Goal: Transaction & Acquisition: Purchase product/service

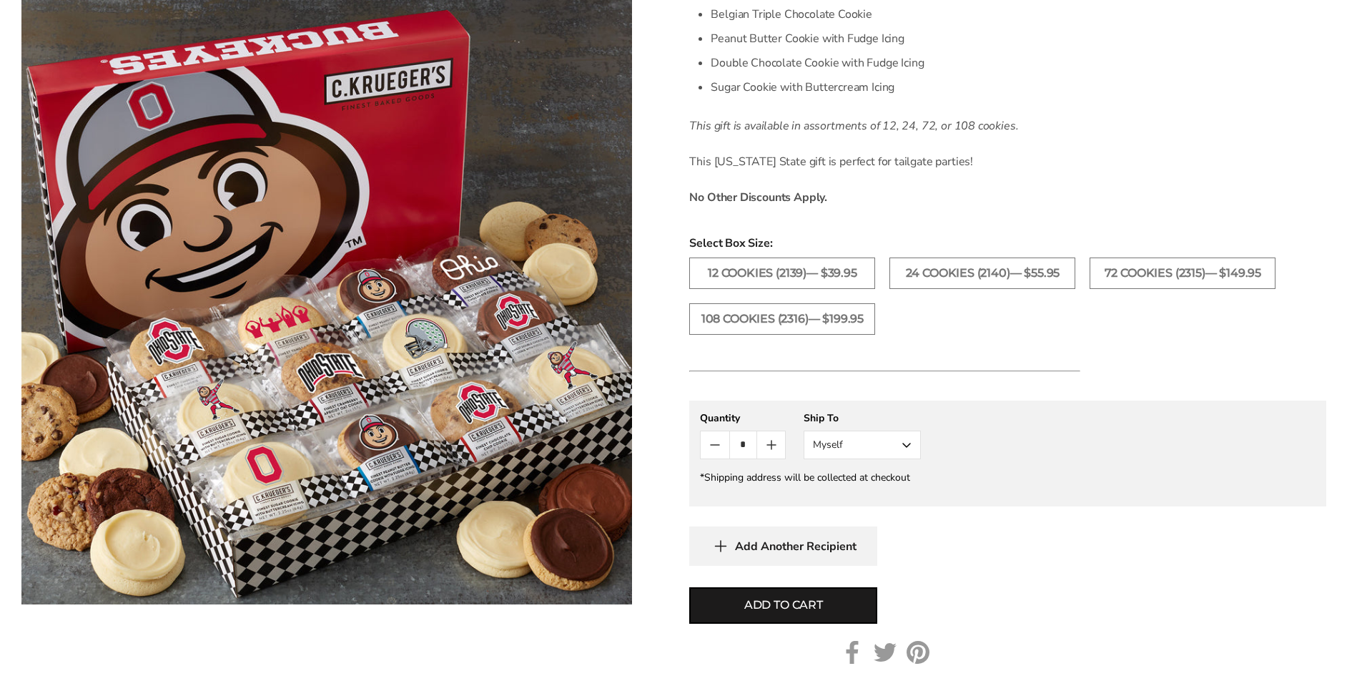
scroll to position [556, 0]
click at [907, 446] on button "Myself" at bounding box center [862, 444] width 117 height 29
click at [879, 497] on button "Other Recipient" at bounding box center [862, 497] width 116 height 26
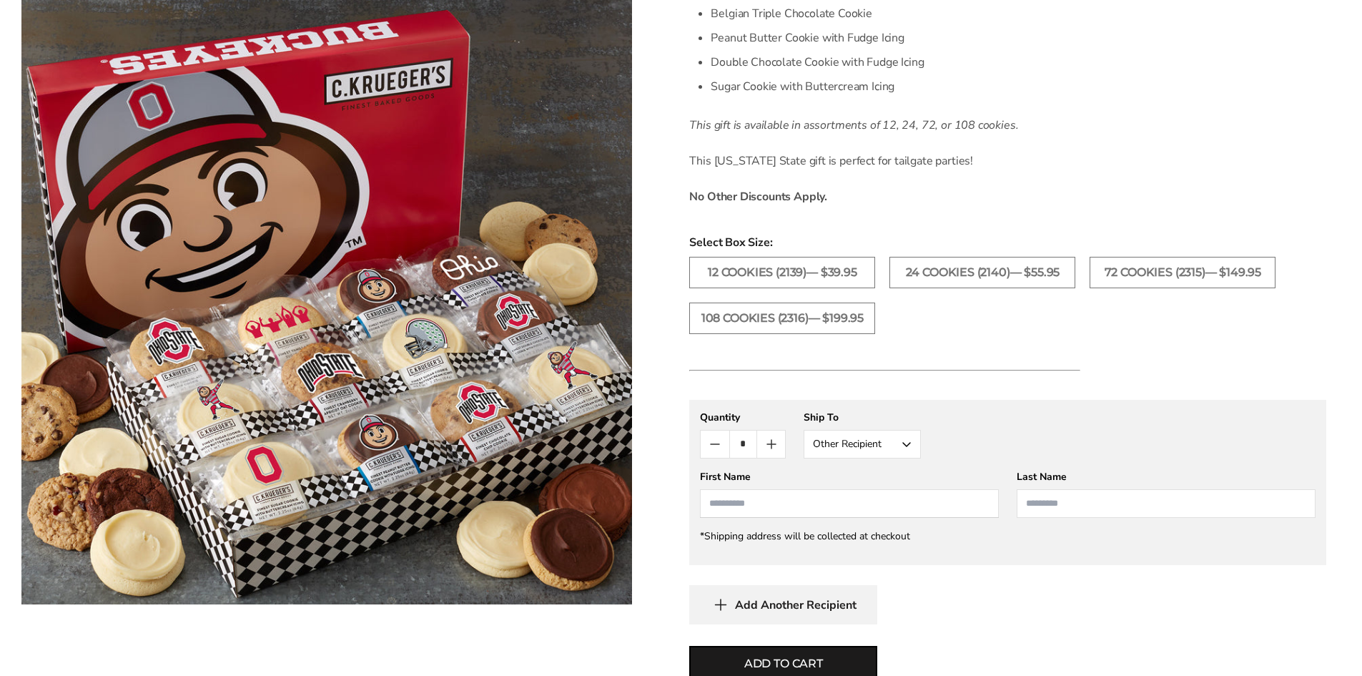
click at [879, 497] on input "First Name" at bounding box center [849, 503] width 299 height 29
drag, startPoint x: 879, startPoint y: 497, endPoint x: 974, endPoint y: 444, distance: 108.8
click at [974, 444] on gfm-form "**********" at bounding box center [1007, 482] width 637 height 165
click at [974, 444] on div "**********" at bounding box center [1008, 434] width 616 height 48
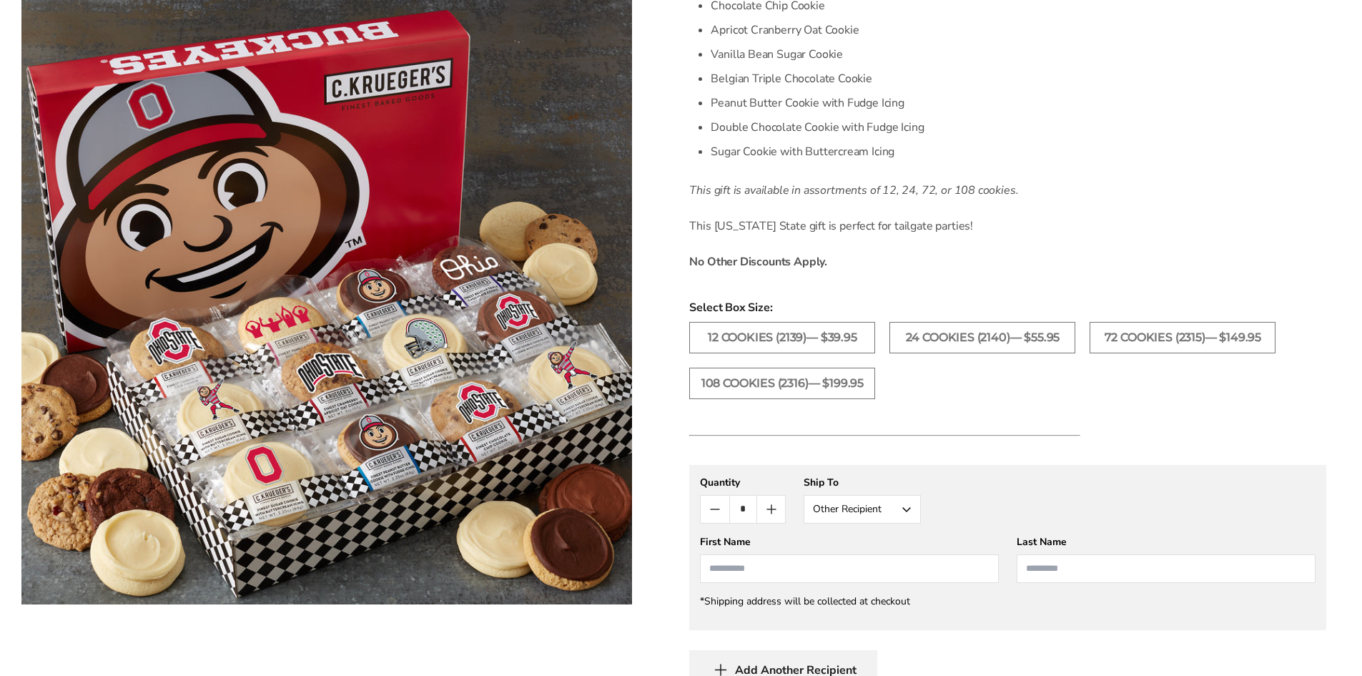
scroll to position [493, 0]
click at [954, 154] on li "Sugar Cookie with Buttercream Icing" at bounding box center [896, 149] width 370 height 24
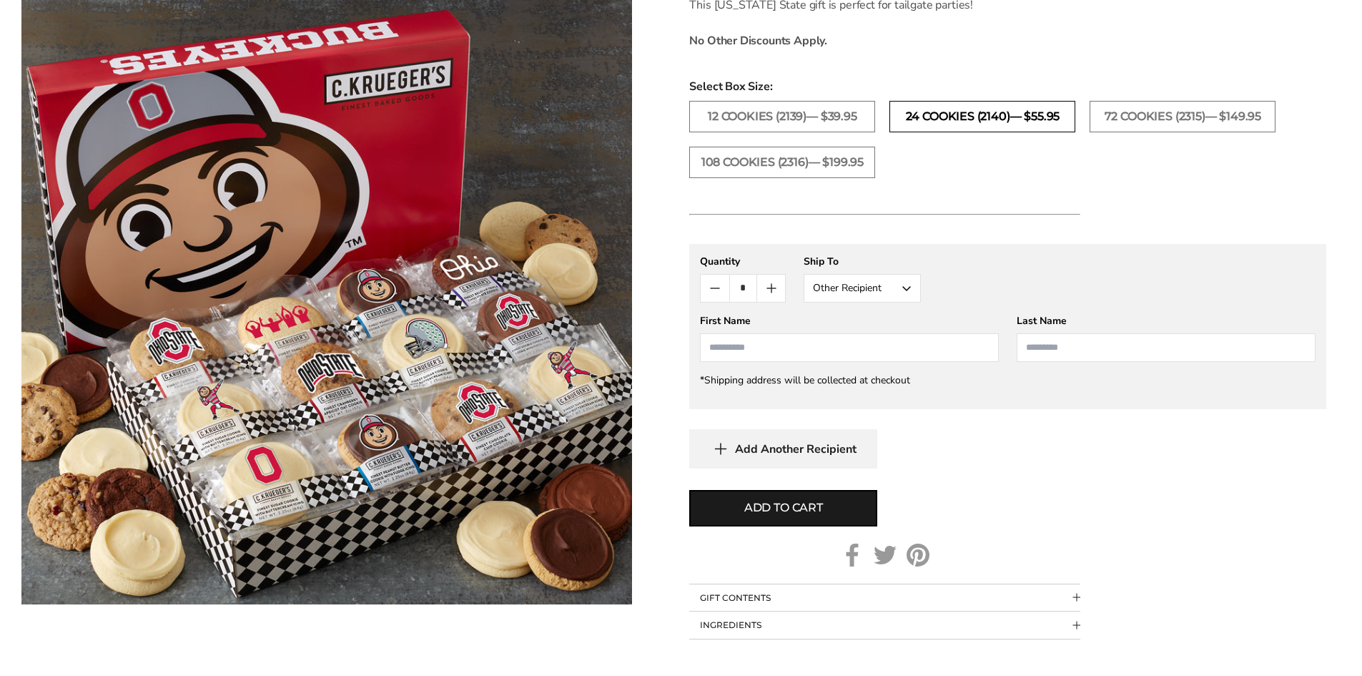
scroll to position [741, 0]
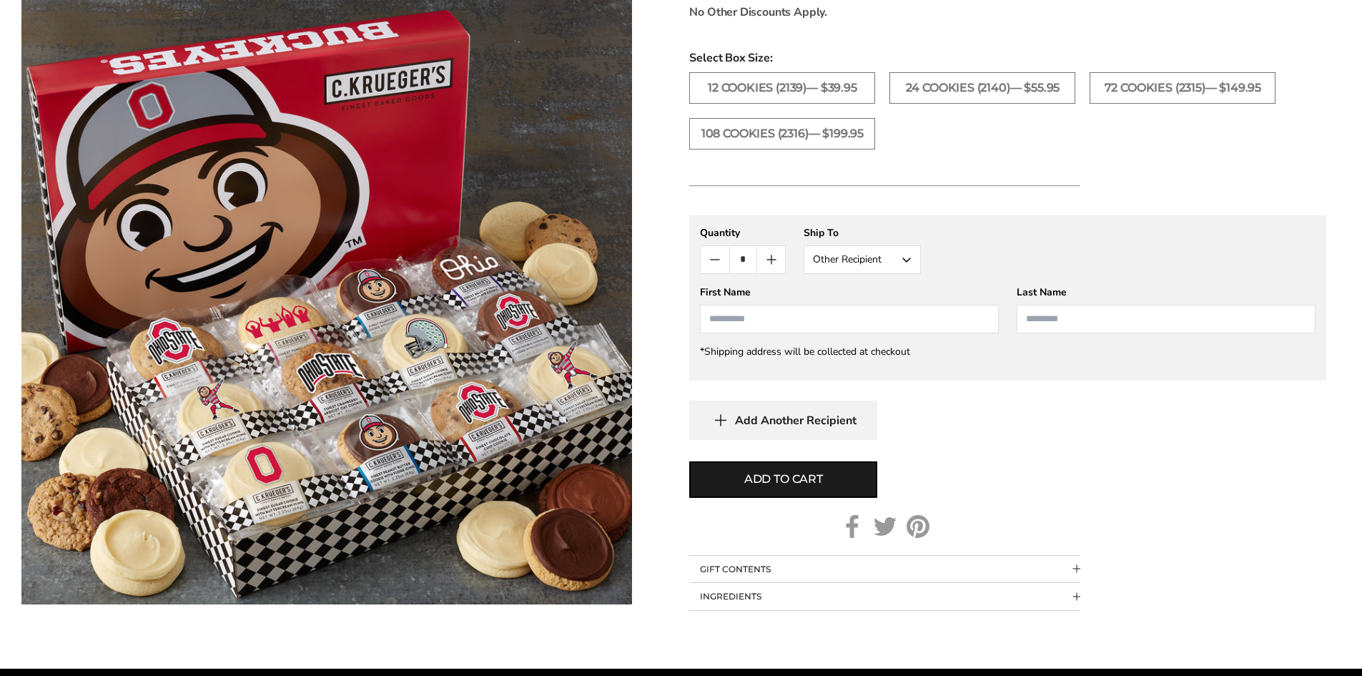
click at [1076, 569] on span "Collapsible block button" at bounding box center [1076, 569] width 8 height 8
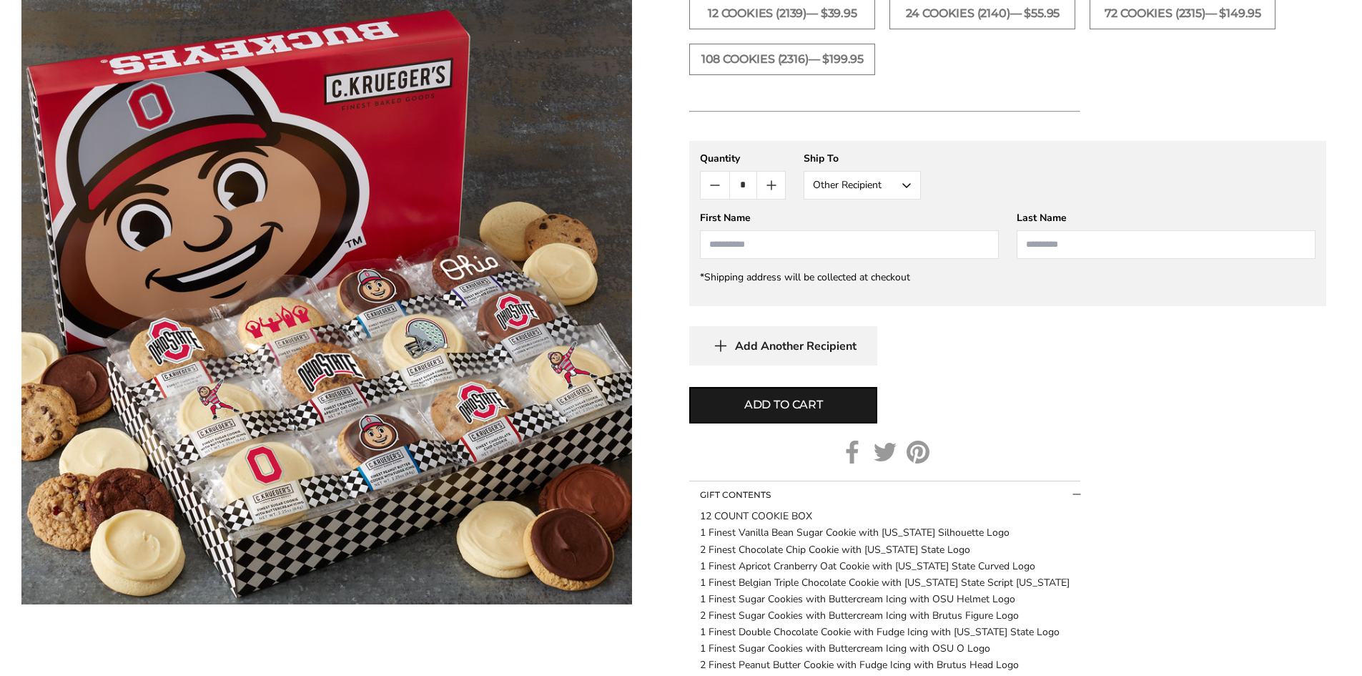
scroll to position [811, 0]
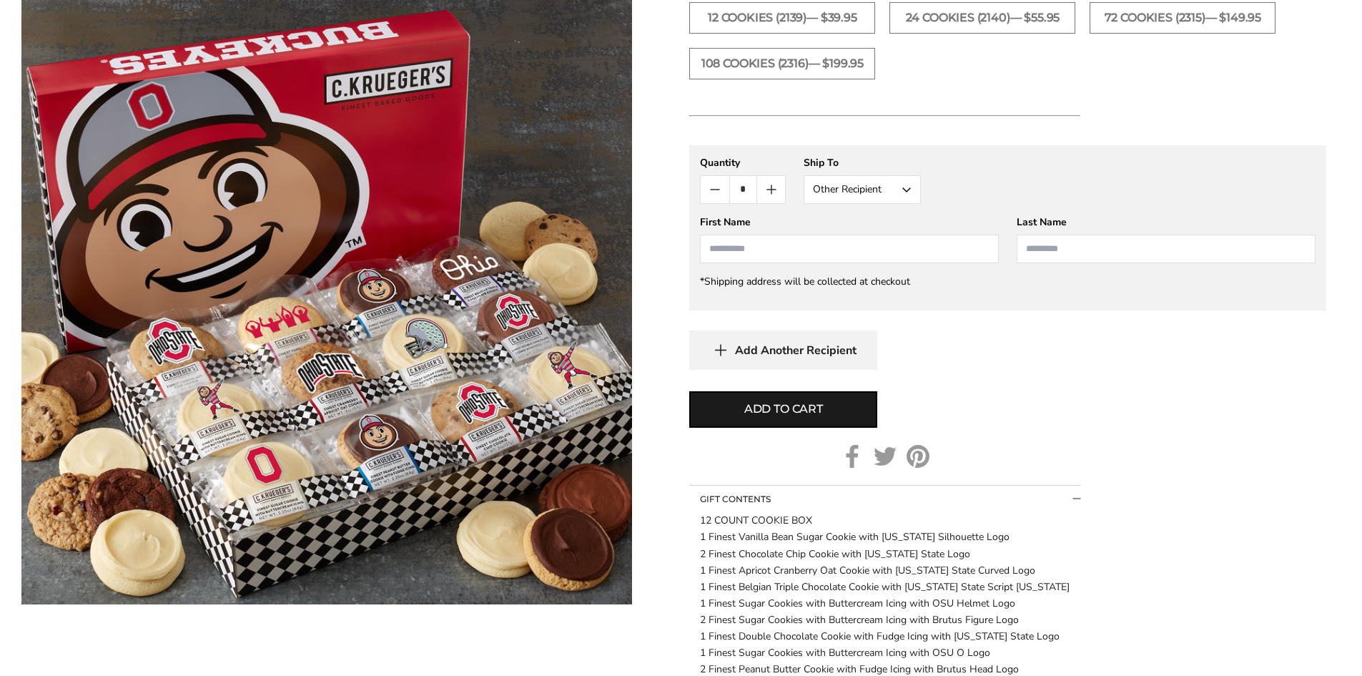
click at [1079, 500] on span "Collapsible block button" at bounding box center [1076, 499] width 8 height 8
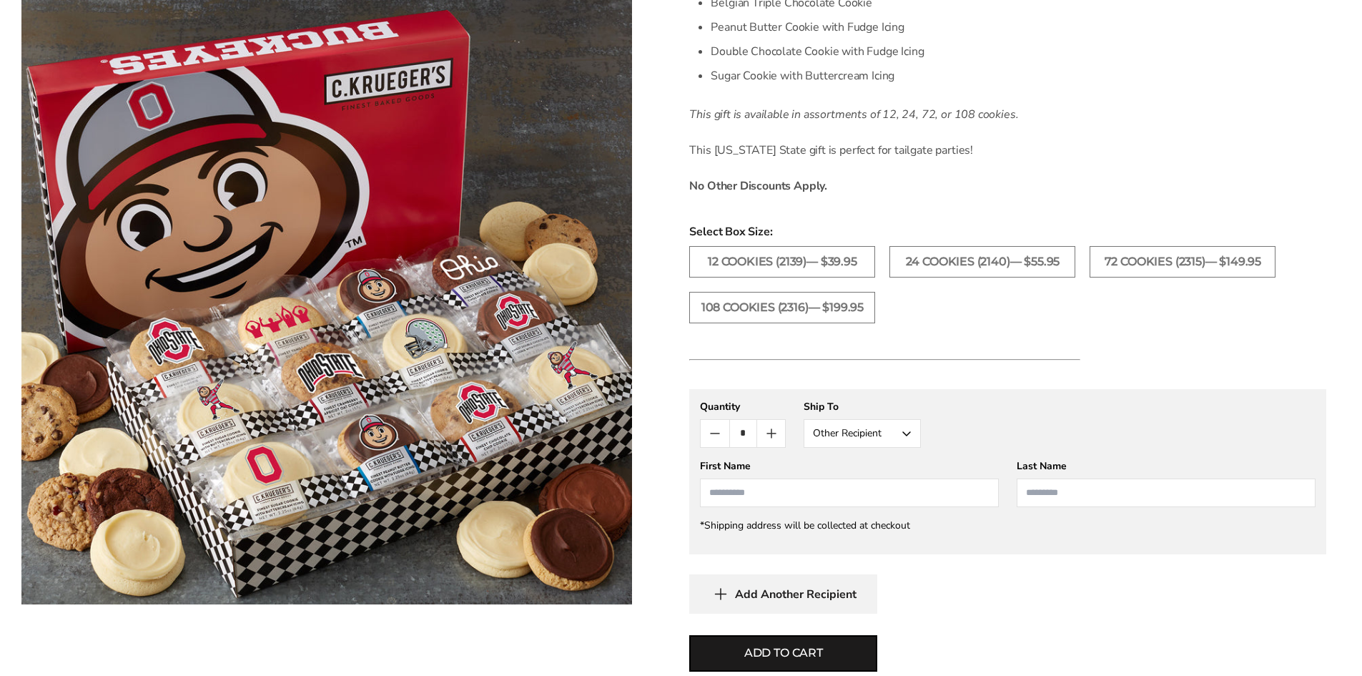
scroll to position [564, 0]
click at [942, 495] on input "First Name" at bounding box center [849, 495] width 299 height 29
